Goal: Task Accomplishment & Management: Manage account settings

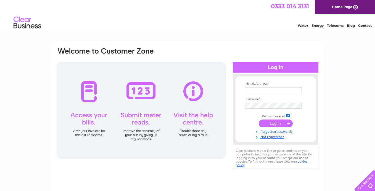
click at [271, 123] on input "submit" at bounding box center [276, 124] width 34 height 8
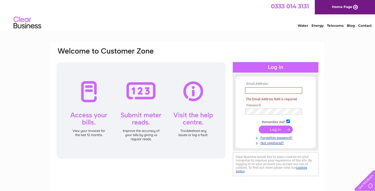
click at [252, 92] on input "text" at bounding box center [273, 90] width 57 height 7
type input "mikeandrosemary2@gmail.com"
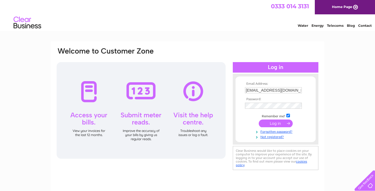
click at [276, 125] on input "submit" at bounding box center [276, 124] width 34 height 8
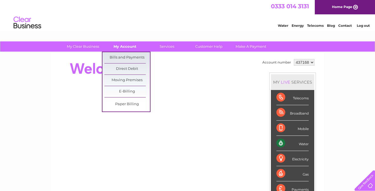
click at [131, 47] on link "My Account" at bounding box center [125, 46] width 46 height 10
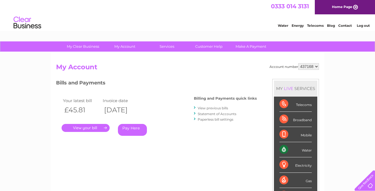
click at [85, 126] on link "." at bounding box center [86, 128] width 48 height 8
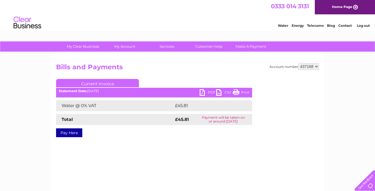
click at [236, 91] on link "Print" at bounding box center [241, 93] width 17 height 8
